Goal: Feedback & Contribution: Leave review/rating

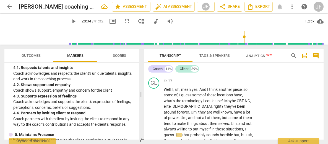
scroll to position [2976, 0]
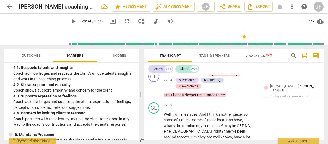
type input "1729"
type input "1737"
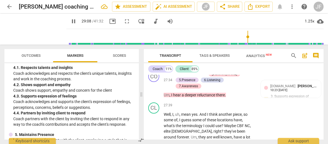
scroll to position [3051, 0]
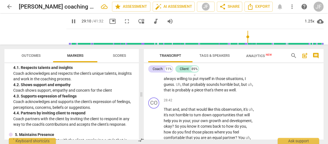
type input "1751"
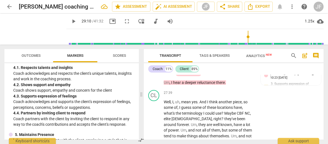
scroll to position [3001, 0]
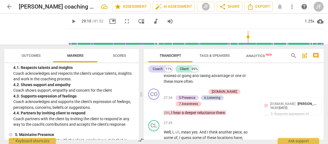
scroll to position [2983, 0]
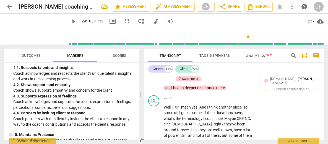
drag, startPoint x: 181, startPoint y: 132, endPoint x: 198, endPoint y: 110, distance: 28.3
drag, startPoint x: 197, startPoint y: 109, endPoint x: 164, endPoint y: 93, distance: 37.1
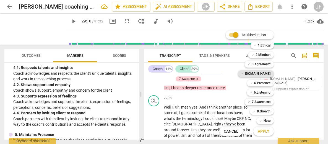
click at [265, 74] on b "[DOMAIN_NAME]" at bounding box center [257, 73] width 25 height 7
click at [266, 131] on span "Apply" at bounding box center [264, 132] width 12 height 6
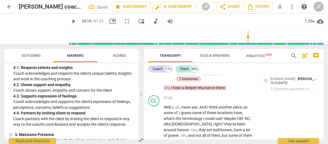
scroll to position [3028, 0]
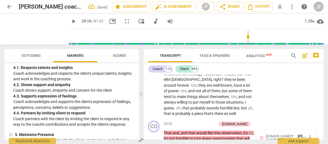
click at [260, 74] on div "Coach 11% Client 89% CO play_arrow pause 00:02 + Add competency 1.Ethical keybo…" at bounding box center [234, 101] width 180 height 76
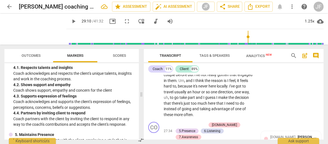
scroll to position [3000, 0]
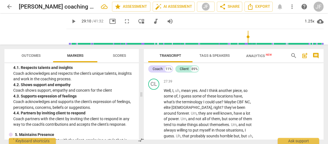
checkbox input "true"
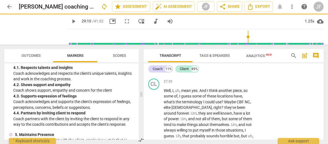
drag, startPoint x: 182, startPoint y: 115, endPoint x: 199, endPoint y: 94, distance: 27.5
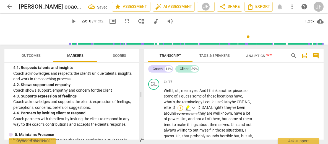
click at [181, 108] on div "+" at bounding box center [180, 108] width 6 height 6
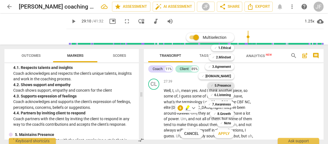
click at [229, 85] on b "5.Presence" at bounding box center [222, 85] width 16 height 7
click at [226, 102] on b "7.Awareness" at bounding box center [221, 104] width 19 height 7
click at [226, 132] on span "Apply" at bounding box center [224, 134] width 12 height 6
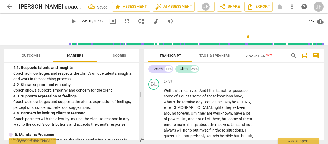
scroll to position [3003, 0]
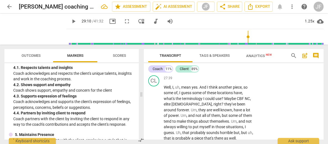
checkbox input "true"
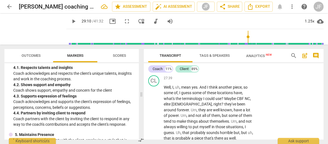
checkbox input "true"
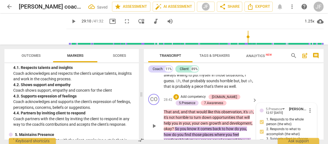
scroll to position [3058, 0]
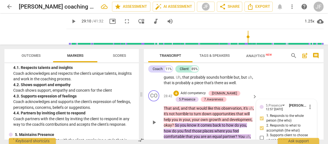
checkbox input "true"
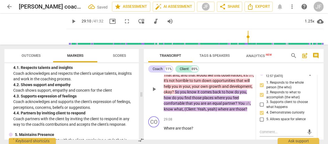
scroll to position [3103, 0]
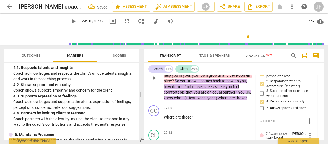
checkbox input "true"
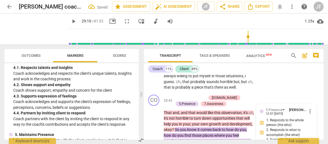
scroll to position [3029, 0]
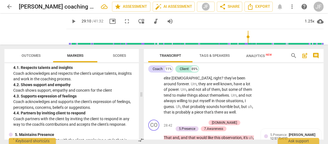
drag, startPoint x: 195, startPoint y: 111, endPoint x: 164, endPoint y: 110, distance: 31.3
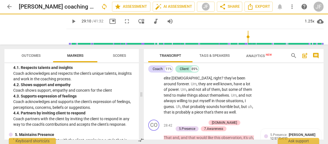
scroll to position [3004, 0]
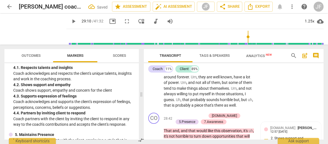
scroll to position [3048, 0]
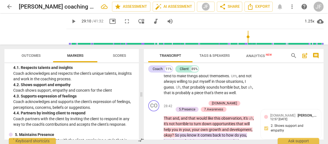
type input "1781"
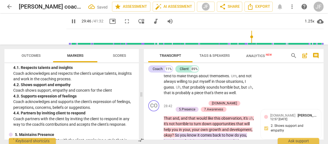
scroll to position [3086, 0]
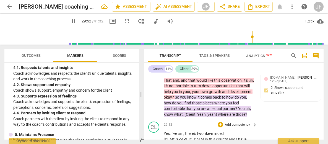
type input "1793"
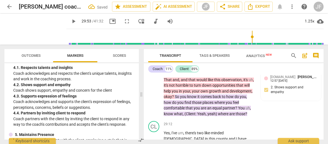
drag, startPoint x: 176, startPoint y: 113, endPoint x: 170, endPoint y: 110, distance: 6.8
drag, startPoint x: 177, startPoint y: 113, endPoint x: 164, endPoint y: 106, distance: 15.0
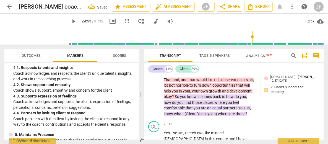
click at [176, 106] on div "+" at bounding box center [179, 105] width 6 height 6
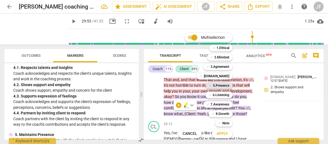
click at [222, 85] on b "5.Presence" at bounding box center [221, 85] width 16 height 7
click at [222, 105] on b "7.Awareness" at bounding box center [219, 104] width 19 height 7
click at [224, 133] on span "Apply" at bounding box center [222, 134] width 12 height 6
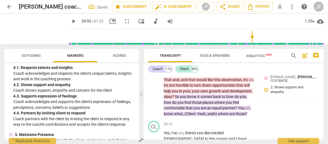
scroll to position [3150, 0]
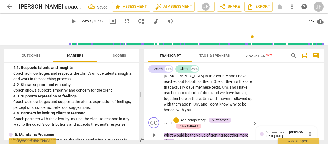
checkbox input "true"
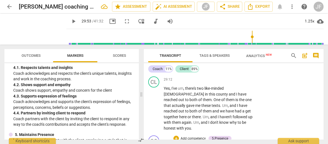
scroll to position [3128, 0]
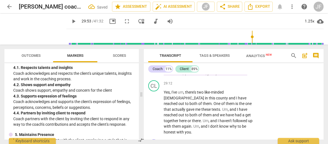
checkbox input "true"
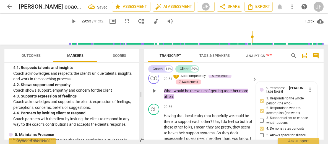
scroll to position [3205, 0]
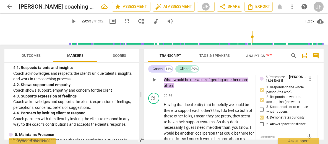
checkbox input "true"
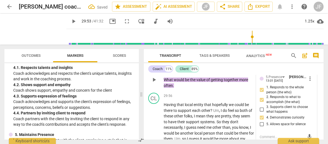
checkbox input "true"
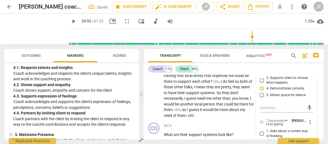
scroll to position [3238, 0]
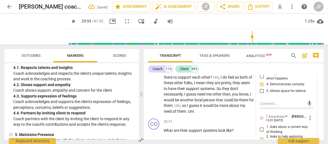
type textarea "N"
type textarea "No"
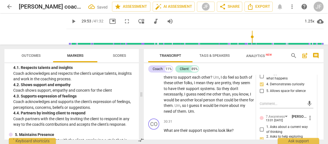
type textarea "Not"
type textarea "Note"
type textarea "Note:"
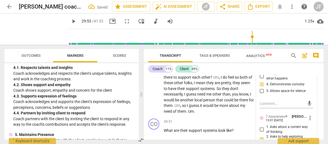
type textarea "Note:"
type textarea "Note: t"
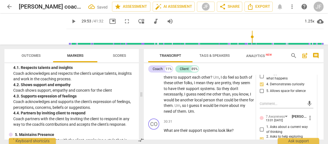
type textarea "Note: th"
type textarea "Note: the"
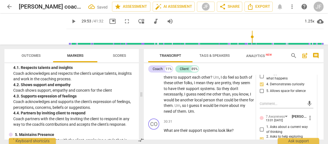
type textarea "Note: the"
type textarea "Note: the c"
type textarea "Note: the cl"
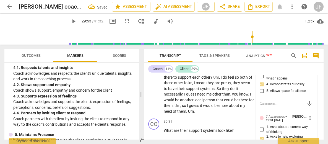
type textarea "Note: the cli"
type textarea "Note: the clie"
type textarea "Note: the clien"
type textarea "Note: the client"
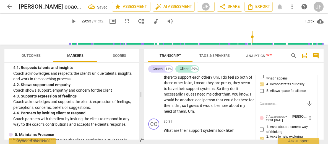
type textarea "Note: the client"
type textarea "Note: the client'"
type textarea "Note: the client's"
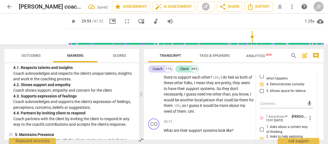
type textarea "Note: the client's"
type textarea "Note: the client's t"
type textarea "Note: the client's th"
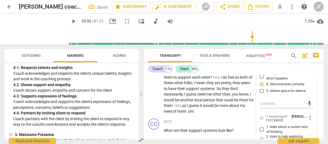
type textarea "Note: the client's th"
type textarea "Note: the client's thi"
type textarea "Note: the client's thin"
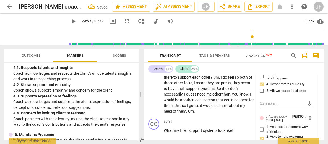
type textarea "Note: the client's think"
type textarea "Note: the client's thinki"
type textarea "Note: the client's thinkin"
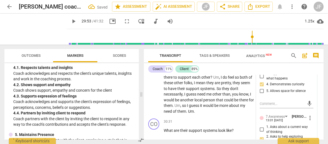
type textarea "Note: the client's thinkin"
type textarea "Note: the client's thinking"
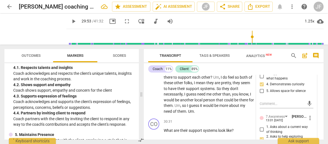
type textarea "Note: the client's thinking m"
type textarea "Note: the client's thinking mi"
type textarea "Note: the client's thinking mig"
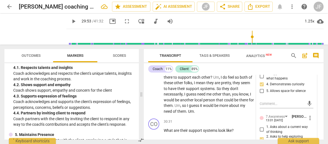
type textarea "Note: the client's thinking mig"
type textarea "Note: the client's thinking migh"
type textarea "Note: the client's thinking might"
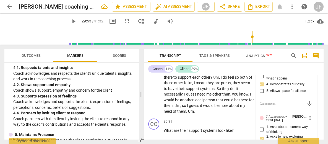
type textarea "Note: the client's thinking might"
type textarea "Note: the client's thinking might b"
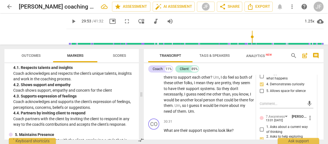
type textarea "Note: the client's thinking might be"
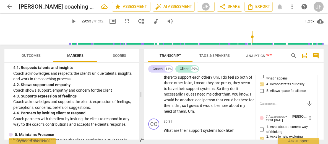
type textarea "Note: the client's thinking might be b"
type textarea "Note: the client's thinking might be br"
type textarea "Note: the client's thinking might be bro"
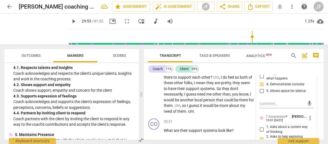
type textarea "Note: the client's thinking might be broa"
type textarea "Note: the client's thinking might be broad"
type textarea "Note: the client's thinking might be broade"
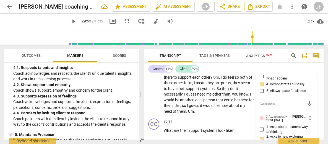
type textarea "Note: the client's thinking might be broaden"
type textarea "Note: the client's thinking might be broadene"
type textarea "Note: the client's thinking might be broadened"
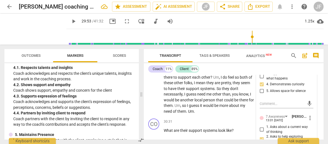
type textarea "Note: the client's thinking might be broadened"
type textarea "Note: the client's thinking might be broadened e"
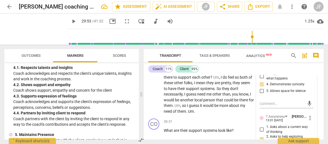
type textarea "Note: the client's thinking might be broadened ev"
type textarea "Note: the client's thinking might be broadened eve"
type textarea "Note: the client's thinking might be broadened even"
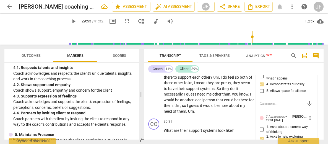
type textarea "Note: the client's thinking might be broadened even"
type textarea "Note: the client's thinking might be broadened even m"
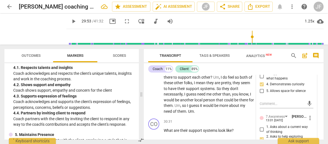
type textarea "Note: the client's thinking might be broadened even mo"
type textarea "Note: the client's thinking might be broadened even mor"
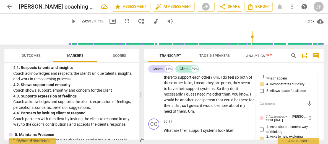
type textarea "Note: the client's thinking might be broadened even more"
type textarea "Note: the client's thinking might be broadened even more i"
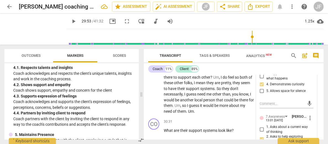
type textarea "Note: the client's thinking might be broadened even more i"
type textarea "Note: the client's thinking might be broadened even more if"
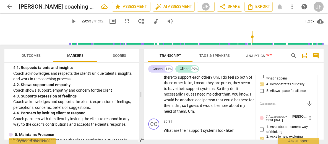
type textarea "Note: the client's thinking might be broadened even more if a"
type textarea "Note: the client's thinking might be broadened even more if a q"
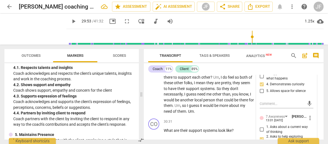
type textarea "Note: the client's thinking might be broadened even more if a q"
type textarea "Note: the client's thinking might be broadened even more if a qu"
type textarea "Note: the client's thinking might be broadened even more if a que"
type textarea "Note: the client's thinking might be broadened even more if a ques"
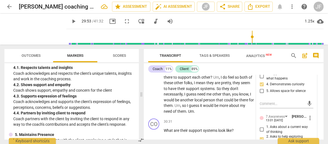
scroll to position [0, 0]
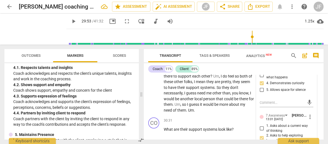
type textarea "Note: the client's thinking might be broadened even more if a quest"
type textarea "Note: the client's thinking might be broadened even more if a questi"
type textarea "Note: the client's thinking might be broadened even more if a questio"
type textarea "Note: the client's thinking might be broadened even more if a question"
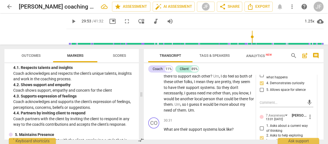
type textarea "Note: the client's thinking might be broadened even more if a question"
type textarea "Note: the client's thinking might be broadened even more if a question s"
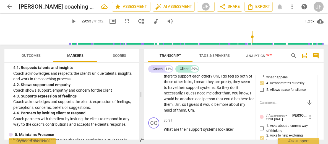
type textarea "Note: the client's thinking might be broadened even more if a question su"
type textarea "Note: the client's thinking might be broadened even more if a question suc"
type textarea "Note: the client's thinking might be broadened even more if a question such"
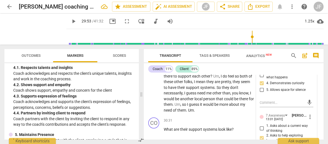
type textarea "Note: the client's thinking might be broadened even more if a question such"
type textarea "Note: the client's thinking might be broadened even more if a question such a"
type textarea "Note: the client's thinking might be broadened even more if a question such as"
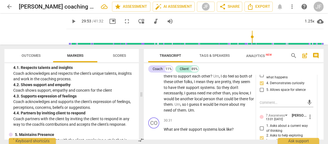
type textarea "Note: the client's thinking might be broadened even more if a question such as,"
type textarea "Note: the client's thinking might be broadened even more if a question such as,…"
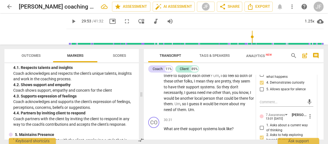
type textarea "Note: the client's thinking might be broadened even more if a question such as,…"
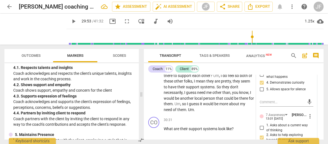
type textarea "Note: the client's thinking might be broadened even more if a question such as,…"
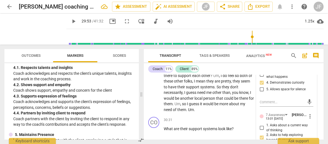
type textarea "Note: the client's thinking might be broadened even more if a question such as,…"
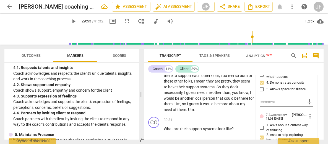
type textarea "Note: the client's thinking might be broadened even more if a question such as,…"
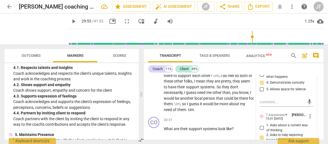
type textarea "Note: the client's thinking might be broadened even more if a question such as,…"
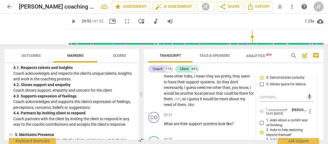
scroll to position [3245, 0]
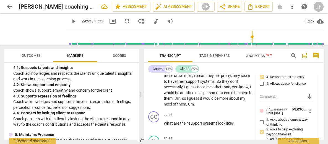
click at [148, 56] on div at bounding box center [146, 54] width 4 height 11
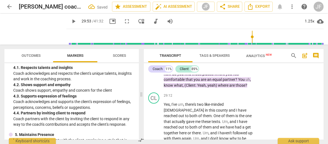
scroll to position [3140, 0]
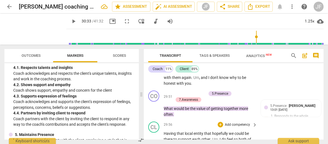
drag, startPoint x: 237, startPoint y: 107, endPoint x: 165, endPoint y: 106, distance: 72.1
click at [239, 100] on div "+" at bounding box center [240, 100] width 6 height 6
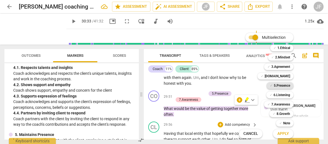
click at [283, 84] on b "5.Presence" at bounding box center [282, 85] width 16 height 7
click at [283, 104] on b "7.Awareness" at bounding box center [280, 104] width 19 height 7
click at [284, 134] on span "Apply" at bounding box center [283, 134] width 12 height 6
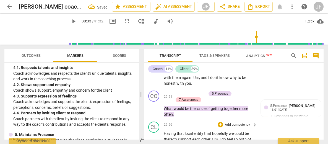
scroll to position [3239, 0]
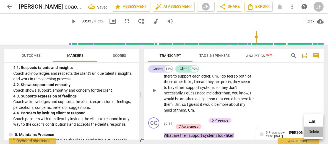
click at [312, 132] on li "Delete" at bounding box center [313, 131] width 19 height 11
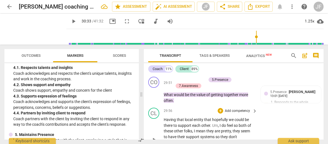
scroll to position [3202, 0]
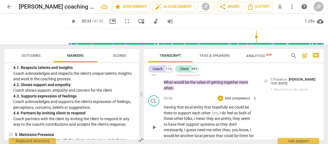
drag, startPoint x: 235, startPoint y: 79, endPoint x: 163, endPoint y: 83, distance: 72.8
click at [239, 73] on div "+" at bounding box center [240, 74] width 6 height 6
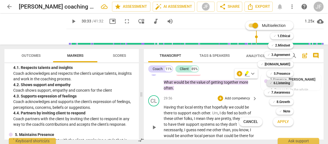
click at [279, 83] on b "6.Listening" at bounding box center [281, 83] width 17 height 7
click at [283, 122] on span "Apply" at bounding box center [283, 122] width 12 height 6
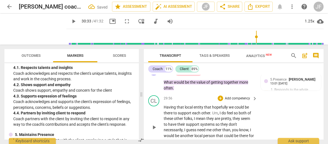
scroll to position [3239, 0]
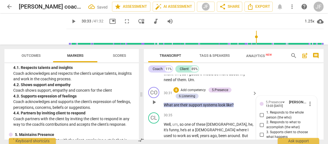
scroll to position [3272, 0]
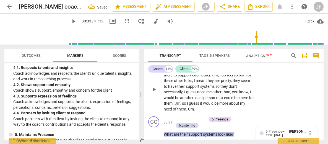
scroll to position [3228, 0]
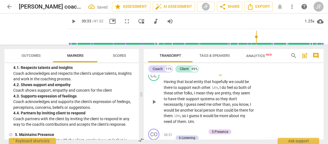
click at [70, 23] on span "pause" at bounding box center [73, 21] width 7 height 7
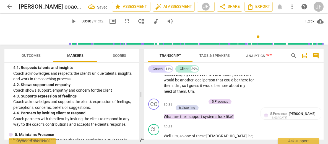
scroll to position [3270, 0]
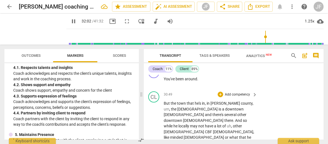
scroll to position [3351, 0]
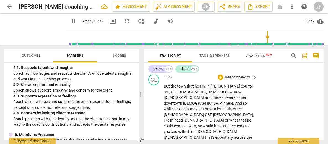
scroll to position [3368, 0]
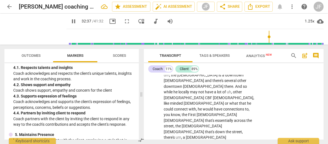
scroll to position [3385, 0]
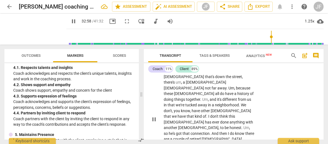
drag, startPoint x: 234, startPoint y: 113, endPoint x: 163, endPoint y: 109, distance: 71.7
click at [239, 106] on div "+" at bounding box center [239, 106] width 6 height 6
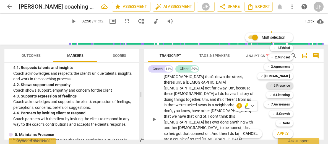
click at [284, 86] on b "5.Presence" at bounding box center [281, 85] width 16 height 7
click at [285, 104] on b "7.Awareness" at bounding box center [280, 104] width 19 height 7
click at [286, 132] on span "Apply" at bounding box center [283, 134] width 12 height 6
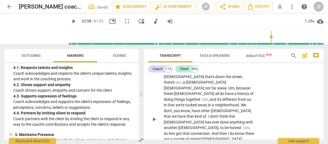
scroll to position [3497, 0]
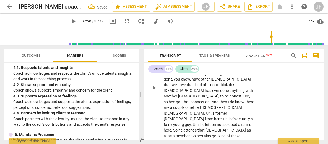
scroll to position [3464, 0]
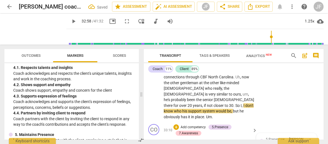
scroll to position [3553, 0]
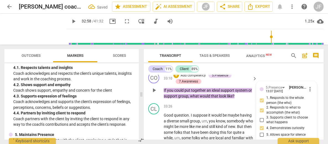
scroll to position [3597, 0]
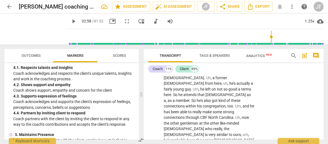
scroll to position [3489, 0]
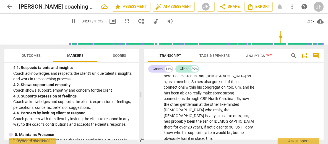
scroll to position [3526, 0]
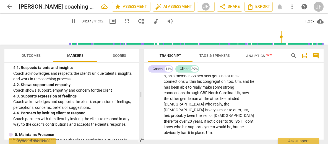
drag, startPoint x: 205, startPoint y: 103, endPoint x: 193, endPoint y: 96, distance: 13.1
click at [211, 94] on div "+" at bounding box center [212, 96] width 6 height 6
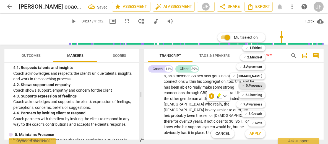
click at [260, 85] on b "5.Presence" at bounding box center [254, 85] width 16 height 7
click at [254, 134] on span "Apply" at bounding box center [255, 134] width 12 height 6
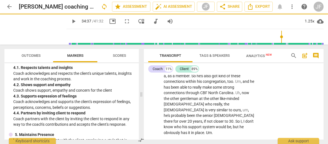
scroll to position [3520, 0]
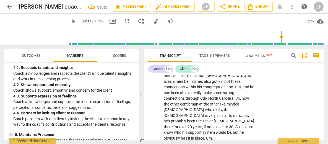
click at [151, 54] on span "Transcript" at bounding box center [170, 55] width 44 height 7
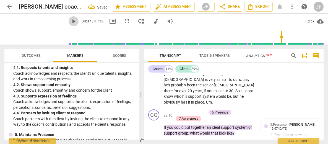
click at [70, 23] on span "play_arrow" at bounding box center [73, 21] width 7 height 7
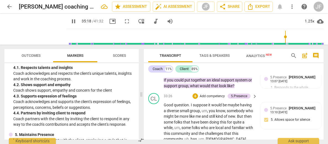
drag, startPoint x: 200, startPoint y: 112, endPoint x: 163, endPoint y: 106, distance: 37.6
click at [204, 106] on div "+" at bounding box center [204, 106] width 6 height 6
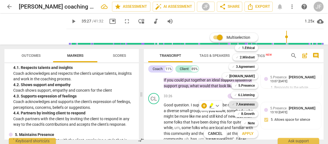
click at [247, 104] on b "7.Awareness" at bounding box center [245, 104] width 19 height 7
click at [248, 133] on span "Apply" at bounding box center [248, 134] width 12 height 6
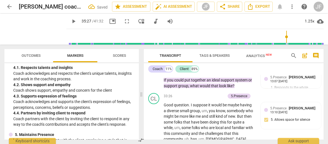
scroll to position [3704, 0]
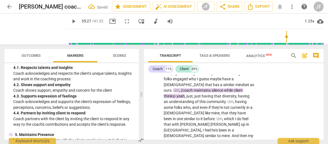
scroll to position [3670, 0]
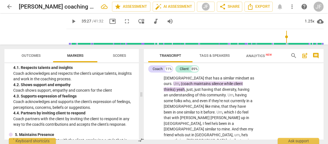
scroll to position [3692, 0]
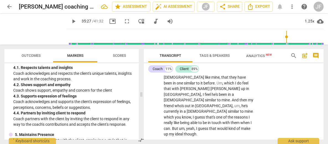
scroll to position [26, 0]
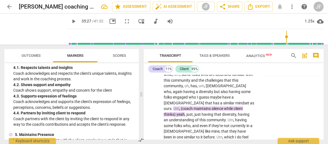
scroll to position [3632, 0]
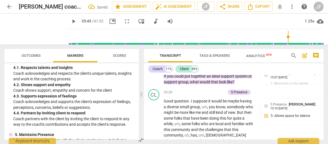
drag, startPoint x: 174, startPoint y: 115, endPoint x: 164, endPoint y: 114, distance: 10.2
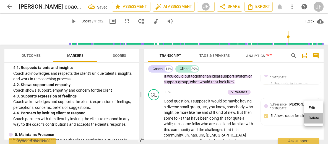
click at [307, 116] on li "Delete" at bounding box center [313, 118] width 19 height 11
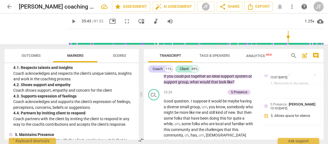
drag, startPoint x: 247, startPoint y: 114, endPoint x: 163, endPoint y: 102, distance: 84.9
click at [249, 108] on div "+" at bounding box center [250, 107] width 6 height 6
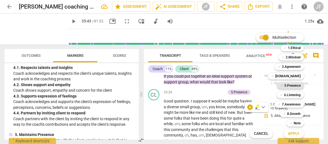
click at [294, 85] on b "5.Presence" at bounding box center [292, 85] width 16 height 7
click at [294, 103] on b "7.Awareness" at bounding box center [291, 104] width 19 height 7
click at [300, 132] on button "Apply" at bounding box center [293, 134] width 20 height 10
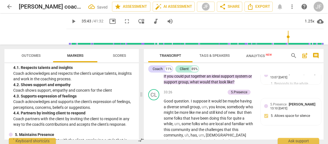
scroll to position [3666, 0]
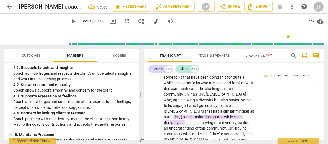
scroll to position [3633, 0]
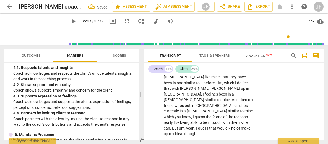
scroll to position [3722, 0]
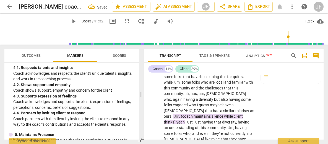
scroll to position [3624, 0]
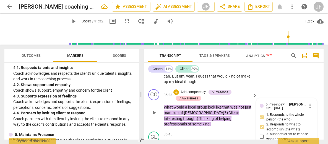
scroll to position [3766, 0]
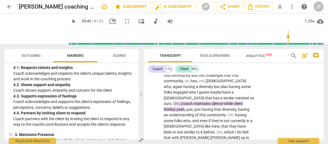
scroll to position [3649, 0]
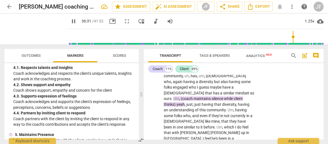
scroll to position [3672, 0]
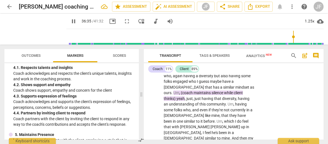
click at [70, 21] on span "pause" at bounding box center [73, 21] width 7 height 7
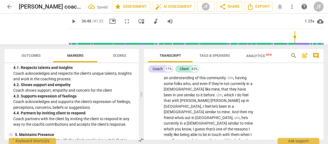
scroll to position [3723, 0]
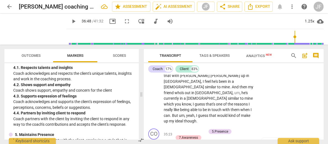
drag, startPoint x: 174, startPoint y: 88, endPoint x: 164, endPoint y: 89, distance: 10.0
click at [177, 82] on div "+" at bounding box center [178, 81] width 6 height 6
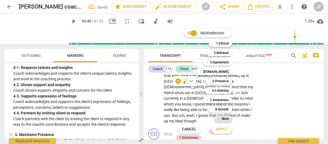
click at [223, 117] on b "Note" at bounding box center [225, 118] width 7 height 7
click at [224, 127] on span "Apply" at bounding box center [222, 129] width 12 height 6
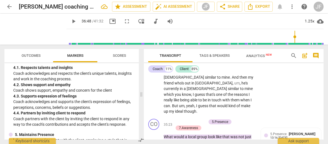
scroll to position [3746, 0]
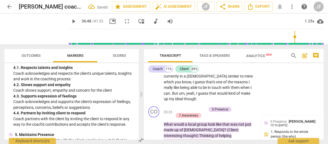
click at [70, 22] on span "play_arrow" at bounding box center [73, 21] width 7 height 7
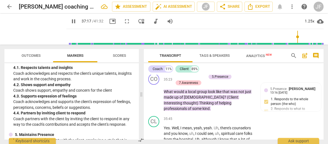
scroll to position [3784, 0]
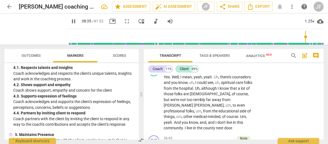
scroll to position [3873, 0]
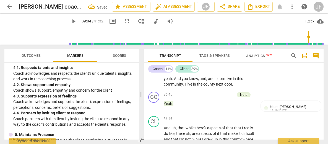
drag, startPoint x: 243, startPoint y: 124, endPoint x: 163, endPoint y: 106, distance: 82.3
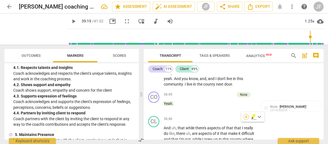
click at [246, 117] on div "+" at bounding box center [246, 117] width 6 height 6
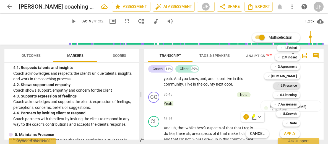
click at [291, 86] on b "5.Presence" at bounding box center [288, 85] width 16 height 7
click at [291, 104] on b "7.Awareness" at bounding box center [287, 104] width 19 height 7
click at [293, 135] on span "Apply" at bounding box center [290, 134] width 12 height 6
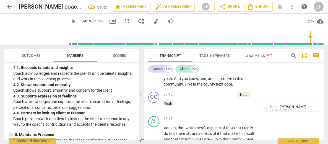
scroll to position [3936, 0]
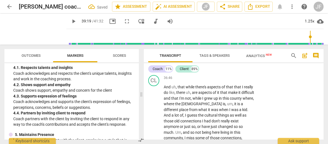
scroll to position [3903, 0]
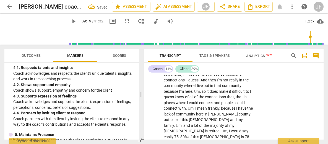
scroll to position [3980, 0]
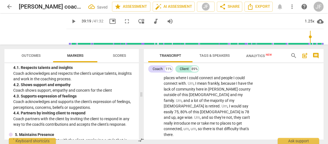
scroll to position [4013, 0]
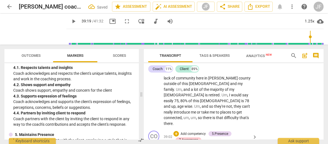
click at [150, 57] on span "Transcript" at bounding box center [170, 55] width 44 height 7
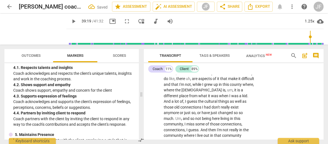
scroll to position [3915, 0]
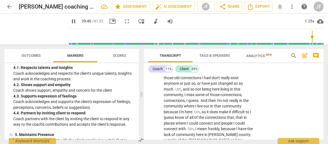
drag, startPoint x: 195, startPoint y: 114, endPoint x: 163, endPoint y: 107, distance: 32.7
click at [198, 106] on div "+" at bounding box center [198, 106] width 6 height 6
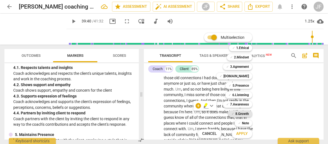
click at [245, 112] on b "8.Growth" at bounding box center [242, 113] width 14 height 7
click at [243, 85] on b "5.Presence" at bounding box center [240, 85] width 16 height 7
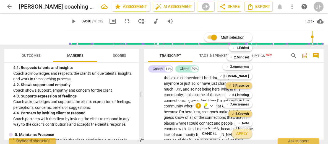
click at [243, 134] on span "Apply" at bounding box center [242, 134] width 12 height 6
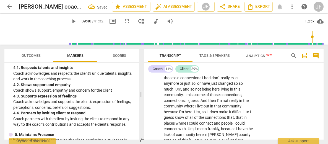
scroll to position [4020, 0]
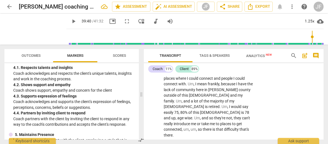
scroll to position [3998, 0]
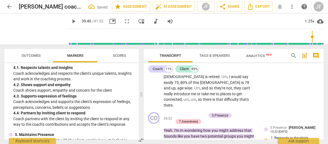
scroll to position [4064, 0]
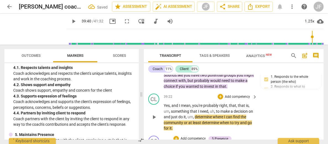
scroll to position [4119, 0]
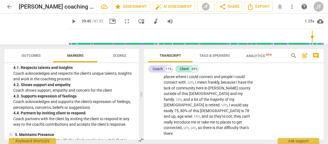
scroll to position [3990, 0]
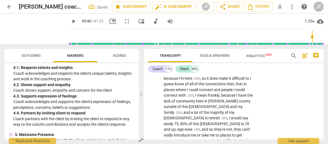
drag, startPoint x: 209, startPoint y: 127, endPoint x: 197, endPoint y: 128, distance: 12.5
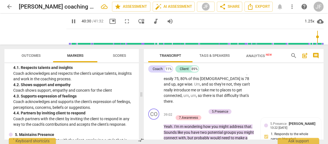
drag, startPoint x: 187, startPoint y: 118, endPoint x: 177, endPoint y: 118, distance: 9.7
drag, startPoint x: 188, startPoint y: 119, endPoint x: 160, endPoint y: 108, distance: 30.4
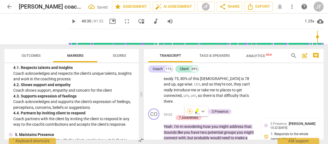
click at [190, 111] on div "+" at bounding box center [190, 111] width 6 height 6
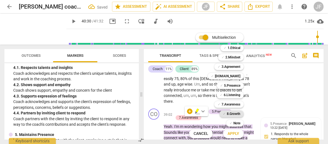
click at [234, 112] on b "8.Growth" at bounding box center [234, 113] width 14 height 7
click at [233, 86] on b "5.Presence" at bounding box center [232, 85] width 16 height 7
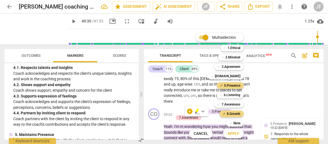
click at [237, 133] on span "Apply" at bounding box center [233, 134] width 12 height 6
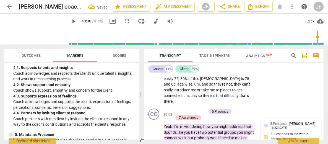
scroll to position [4098, 0]
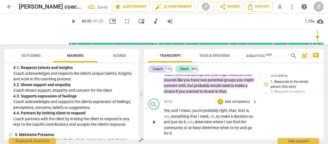
scroll to position [4076, 0]
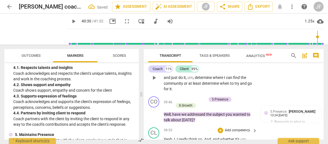
scroll to position [4143, 0]
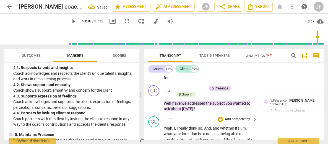
click at [152, 57] on span "Transcript" at bounding box center [170, 55] width 44 height 7
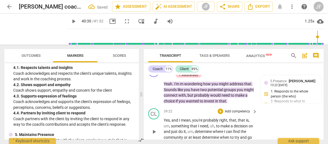
scroll to position [4078, 0]
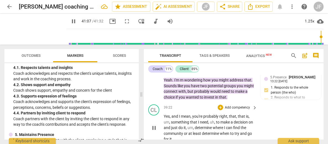
scroll to position [4131, 0]
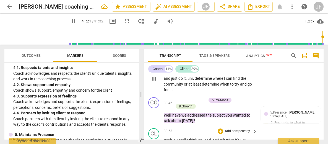
drag, startPoint x: 213, startPoint y: 123, endPoint x: 162, endPoint y: 108, distance: 53.6
click at [217, 117] on div "+" at bounding box center [216, 117] width 6 height 6
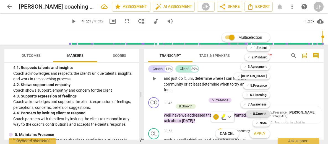
click at [256, 113] on b "8.Growth" at bounding box center [260, 113] width 14 height 7
click at [260, 133] on span "Apply" at bounding box center [260, 134] width 12 height 6
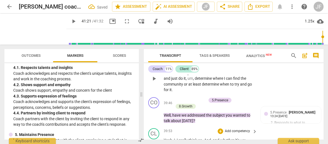
scroll to position [4207, 0]
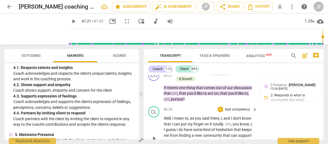
scroll to position [15, 0]
click at [262, 7] on span "Export" at bounding box center [258, 6] width 23 height 7
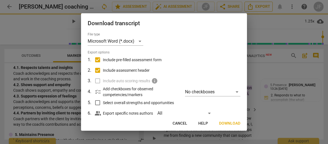
scroll to position [4141, 0]
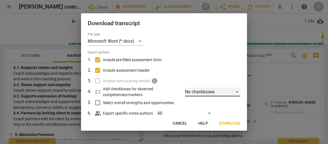
click at [235, 92] on div "No checkboxes" at bounding box center [212, 91] width 55 height 9
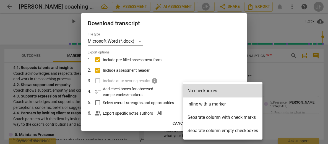
click at [235, 116] on li "Separate column with check marks" at bounding box center [222, 117] width 79 height 13
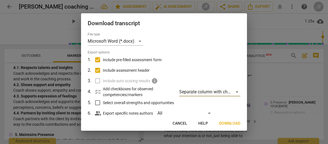
click at [234, 122] on span "Download" at bounding box center [229, 124] width 21 height 6
